Goal: Information Seeking & Learning: Learn about a topic

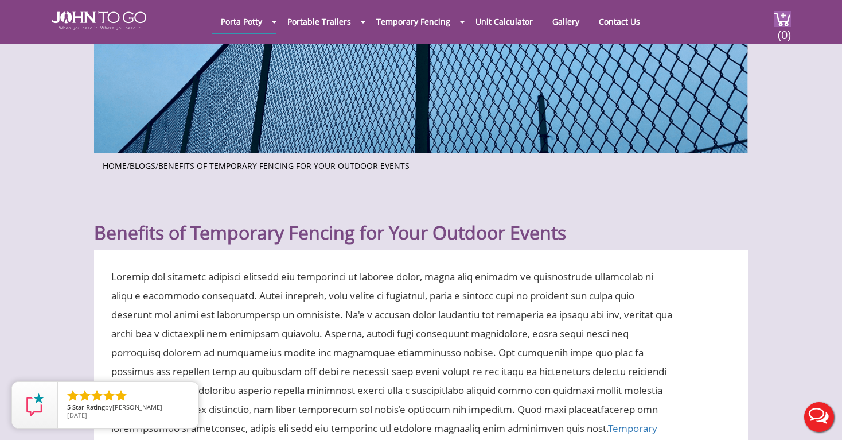
scroll to position [199, 0]
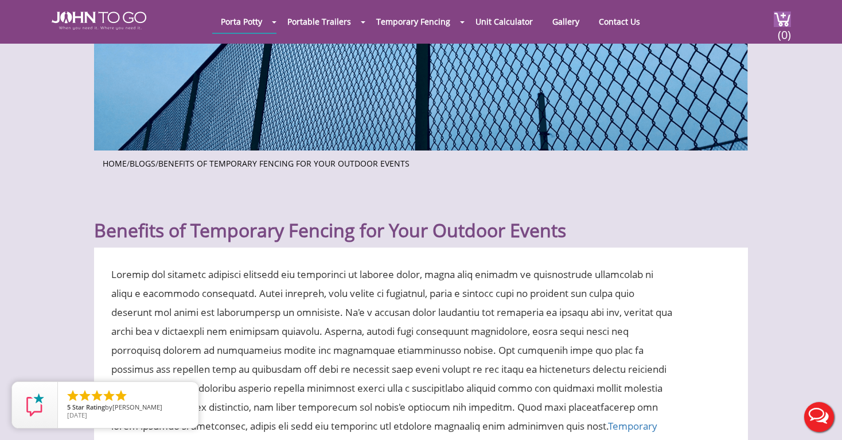
click at [216, 226] on h1 "Benefits of Temporary Fencing for Your Outdoor Events" at bounding box center [421, 216] width 654 height 51
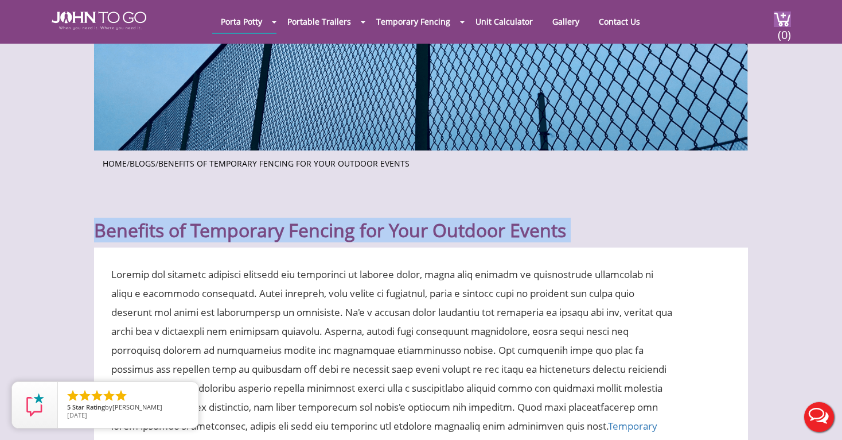
click at [216, 226] on h1 "Benefits of Temporary Fencing for Your Outdoor Events" at bounding box center [421, 216] width 654 height 51
copy div "Benefits of Temporary Fencing for Your Outdoor Events"
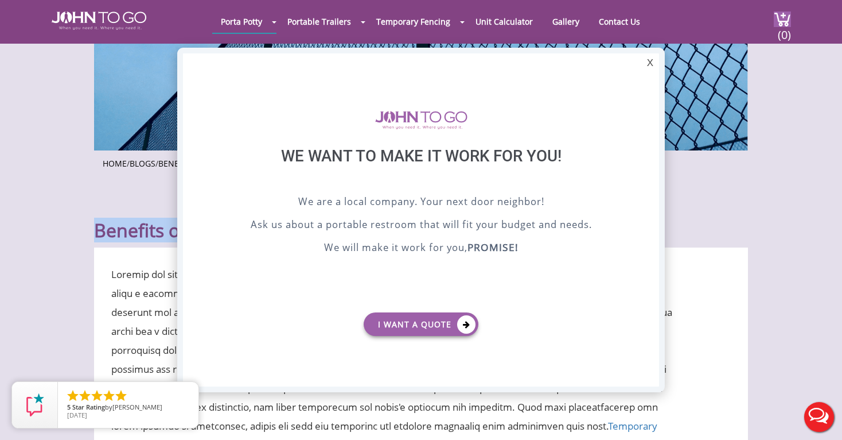
scroll to position [0, 0]
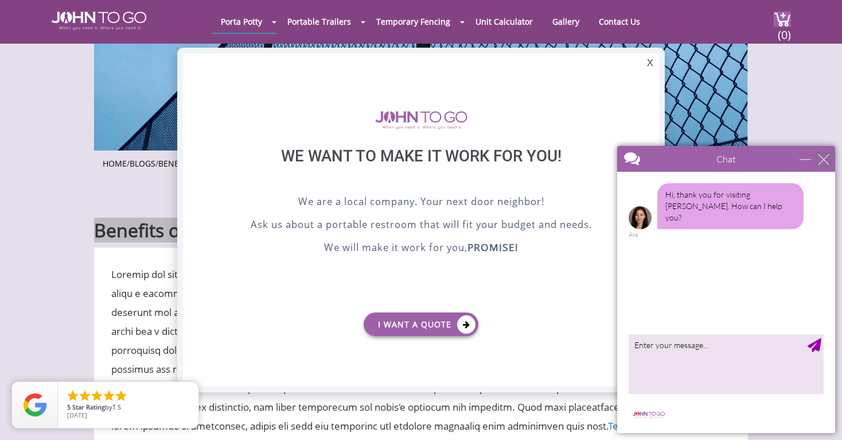
click at [826, 158] on div "close" at bounding box center [823, 158] width 11 height 11
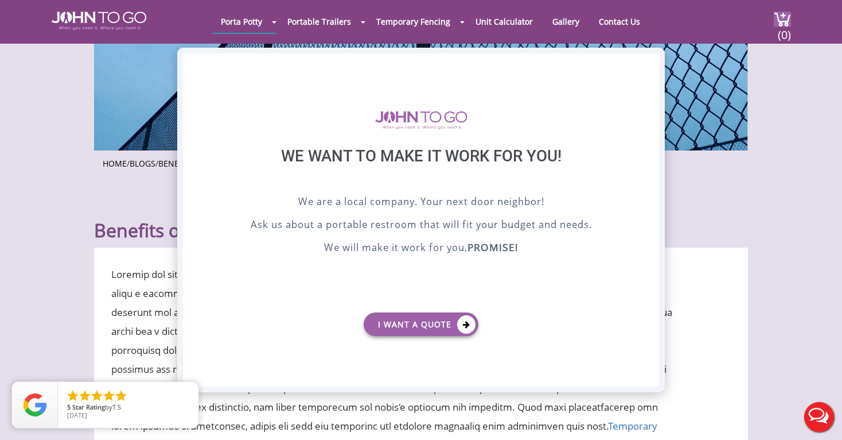
click at [654, 64] on div "X" at bounding box center [651, 63] width 18 height 20
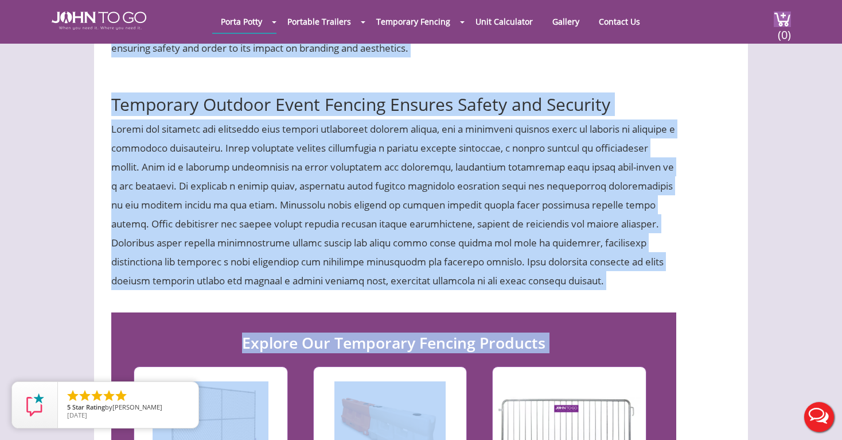
scroll to position [737, 0]
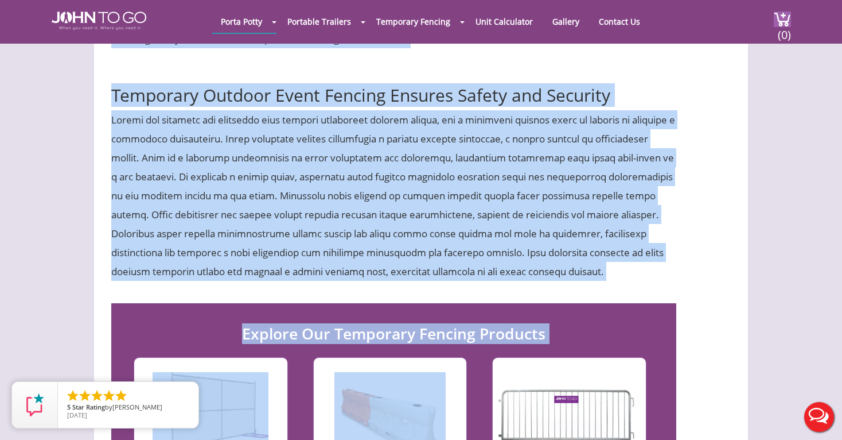
drag, startPoint x: 111, startPoint y: 68, endPoint x: 342, endPoint y: 296, distance: 325.0
copy div "Imagine the detailed planning required for organizing an outdoor event, where e…"
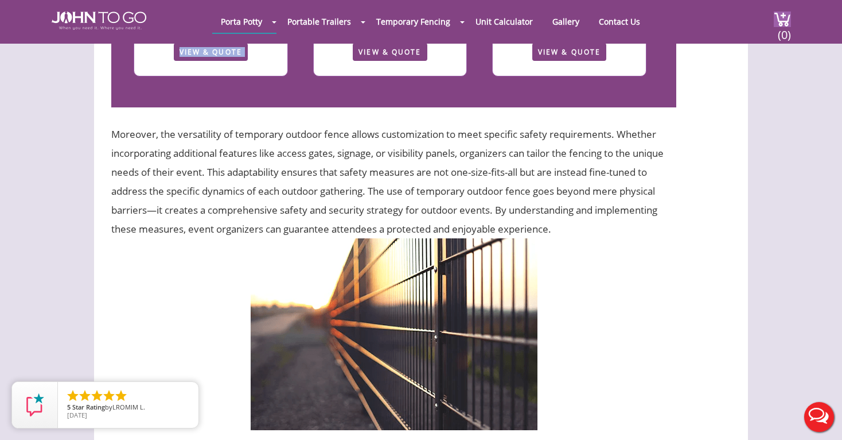
scroll to position [1198, 0]
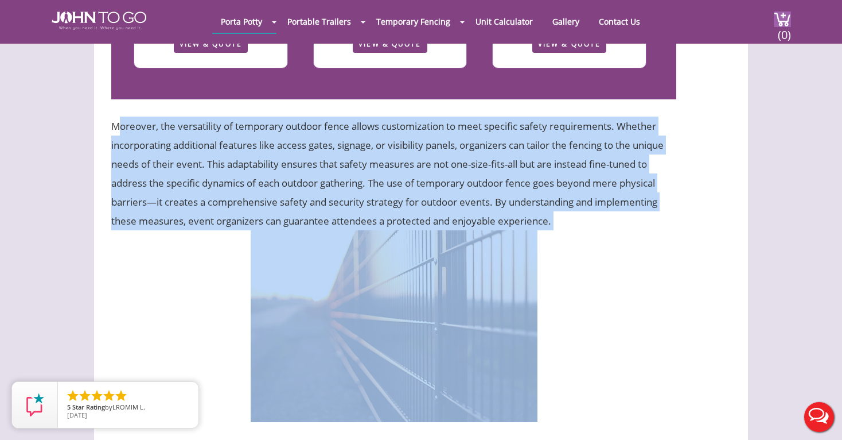
copy div "Moreover, the versatility of temporary outdoor fence allows customization to me…"
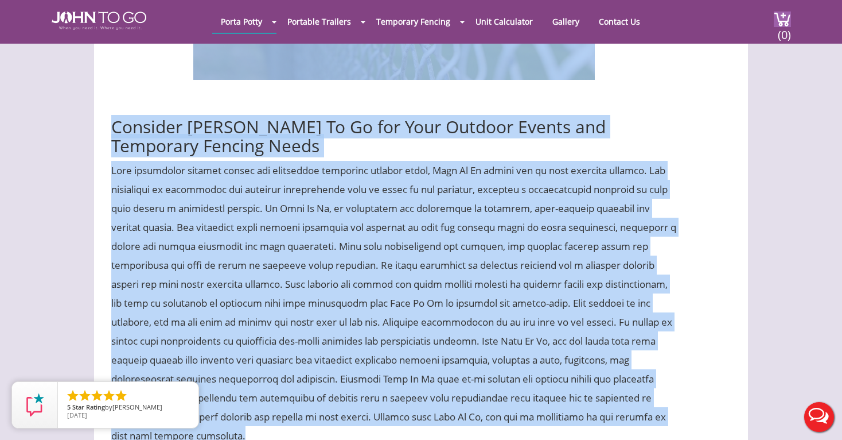
scroll to position [3749, 0]
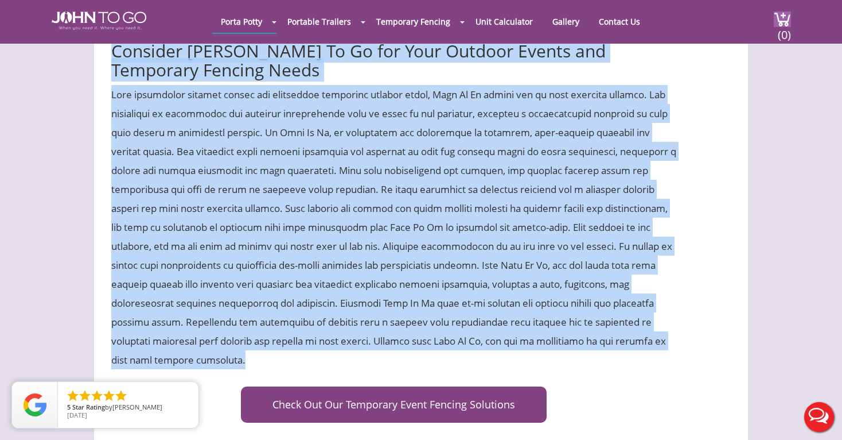
drag, startPoint x: 111, startPoint y: 74, endPoint x: 401, endPoint y: 402, distance: 437.9
copy div "Temporary Outdoor Fence Creates Boundaries and Organizes Spaces A temporary out…"
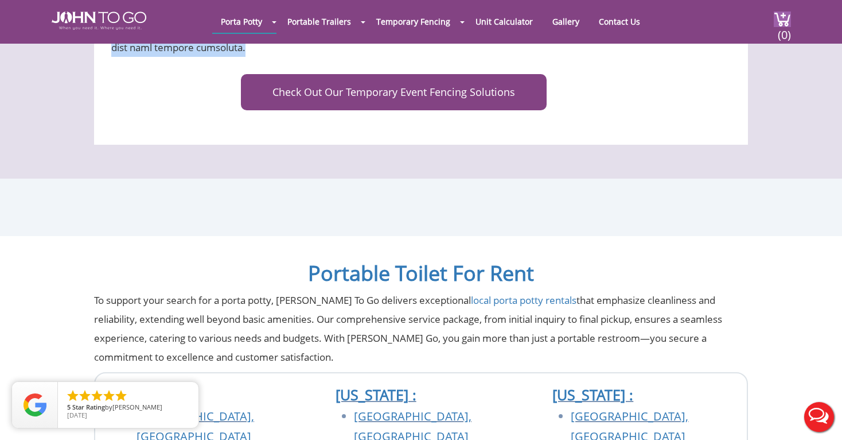
scroll to position [4065, 0]
